Goal: Register for event/course

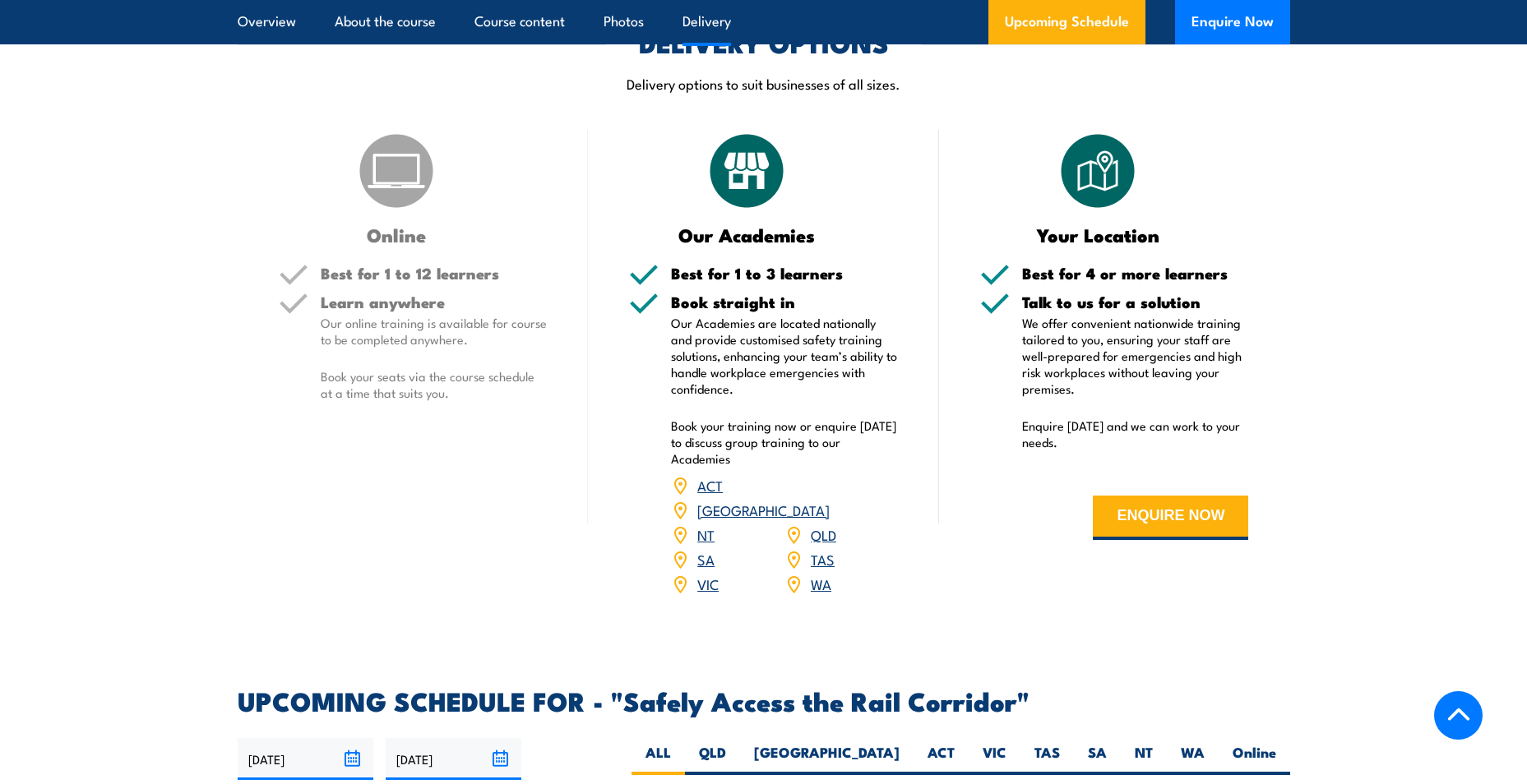
scroll to position [2055, 0]
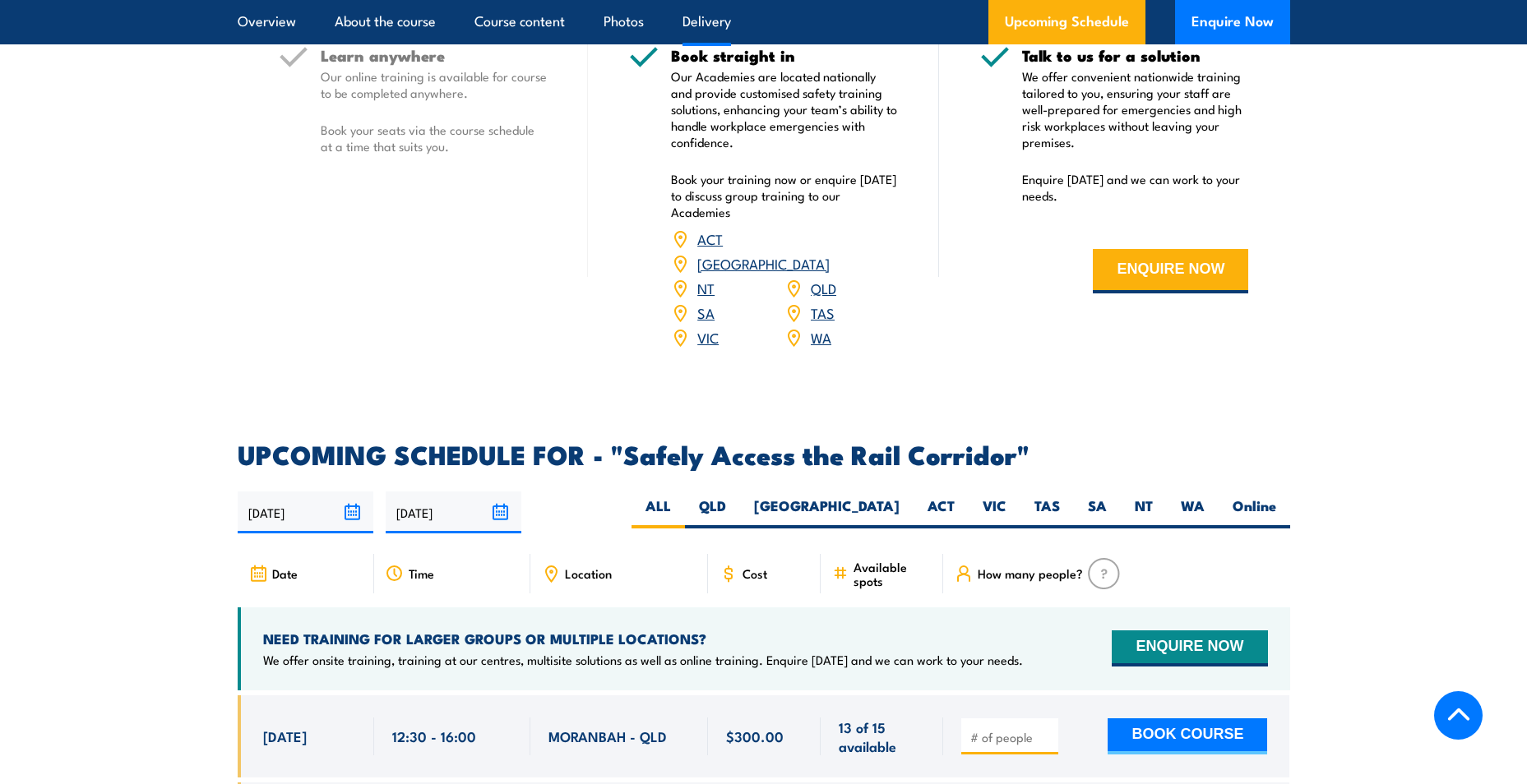
click at [821, 253] on link "[GEOGRAPHIC_DATA]" at bounding box center [763, 263] width 133 height 20
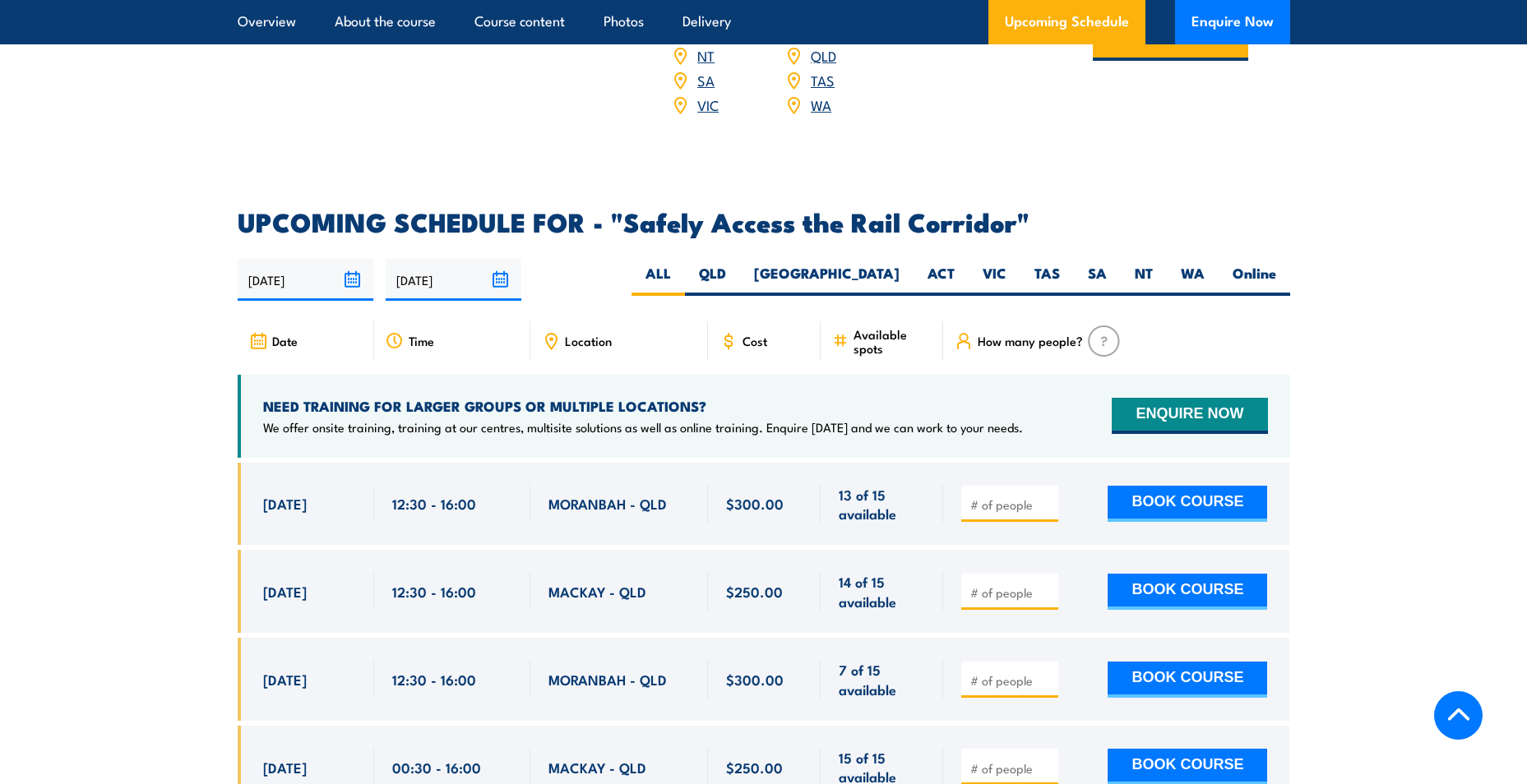
scroll to position [2302, 0]
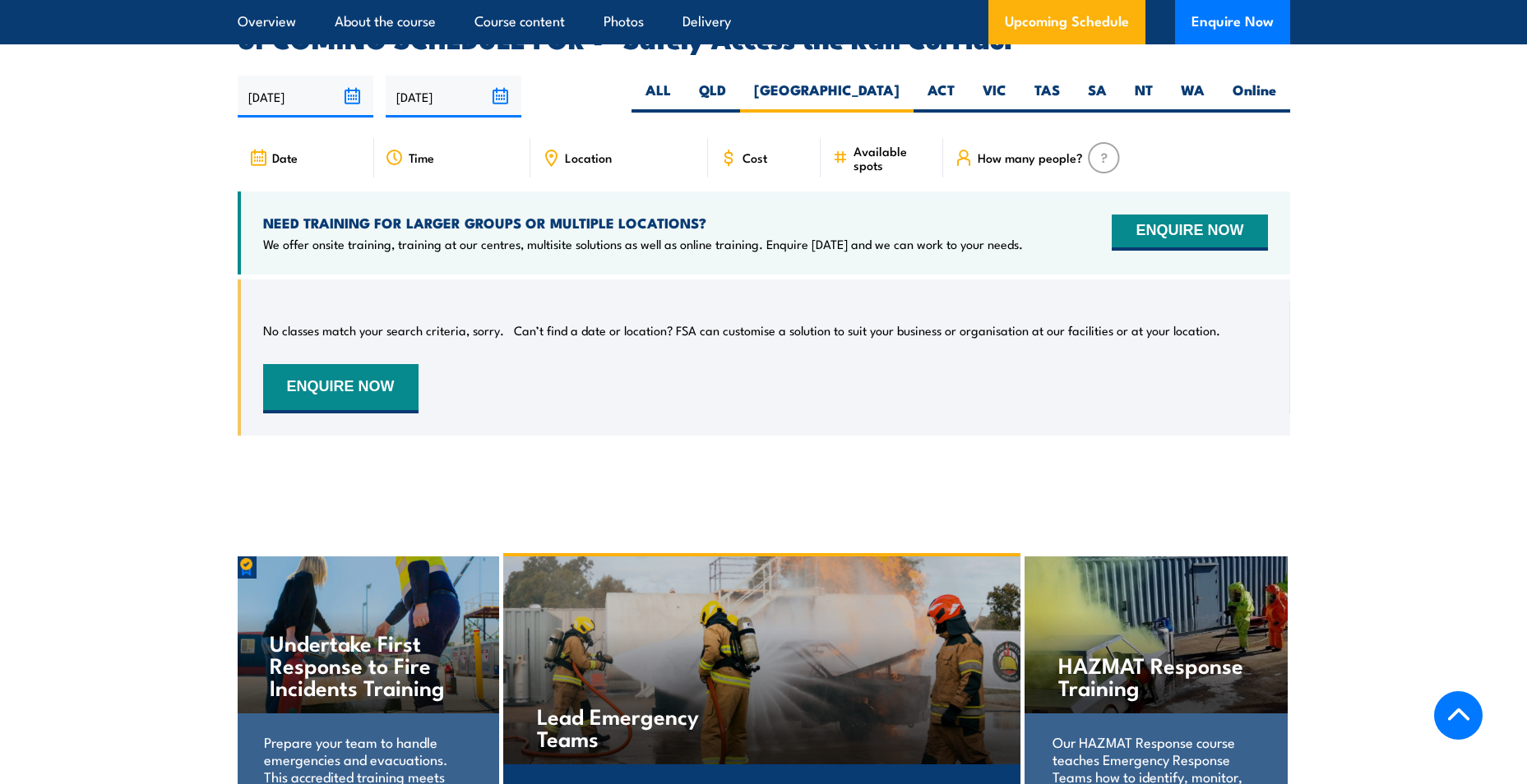
scroll to position [2473, 0]
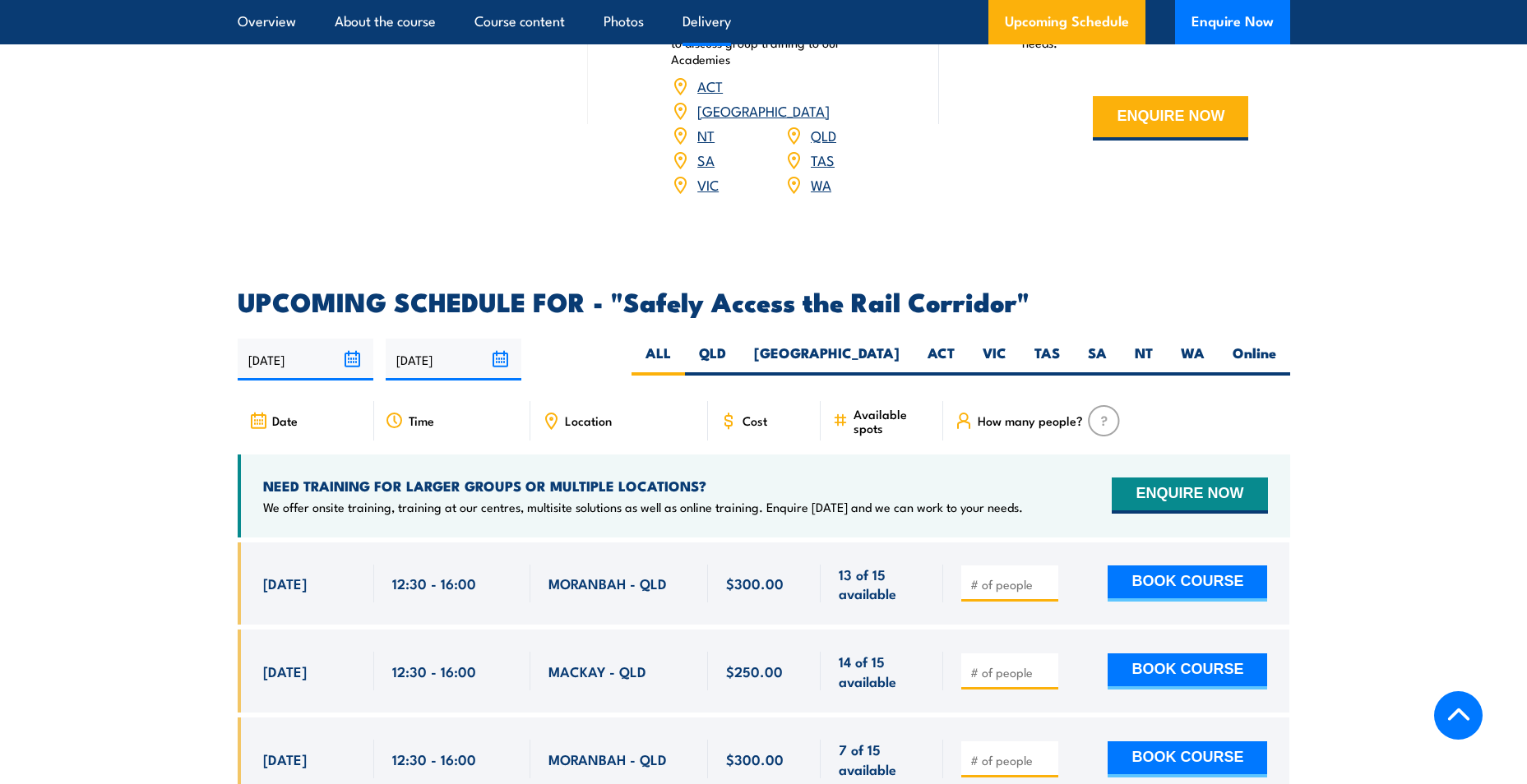
scroll to position [2302, 0]
